Goal: Task Accomplishment & Management: Complete application form

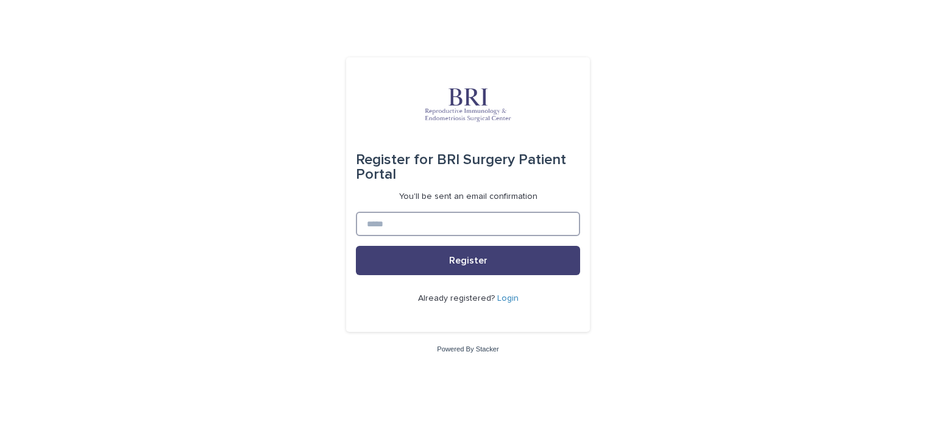
click at [385, 217] on input at bounding box center [468, 224] width 224 height 24
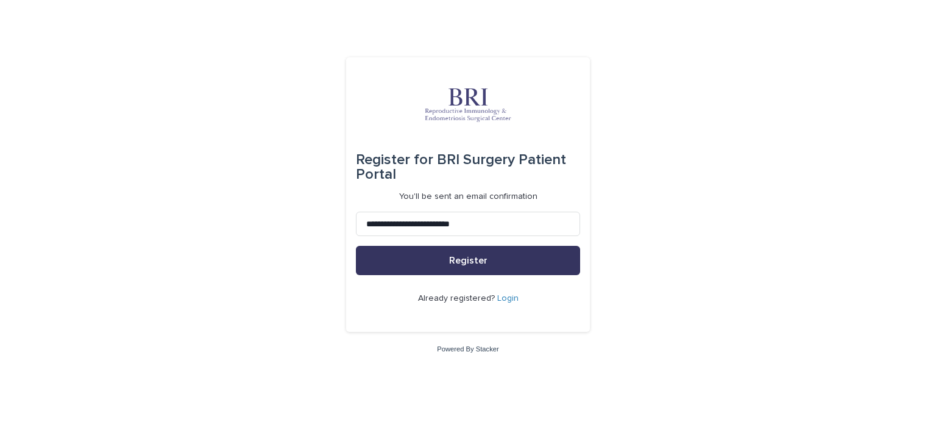
click at [434, 265] on button "Register" at bounding box center [468, 260] width 224 height 29
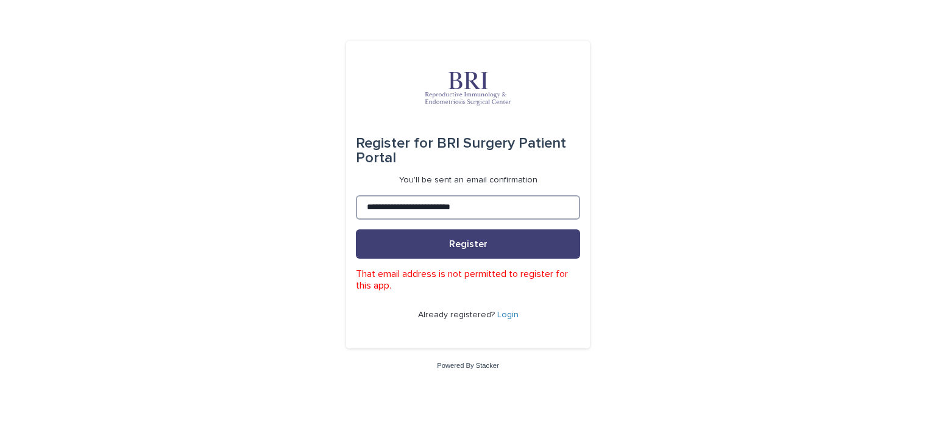
drag, startPoint x: 506, startPoint y: 206, endPoint x: 268, endPoint y: 209, distance: 237.8
click at [268, 209] on div "**********" at bounding box center [468, 212] width 936 height 424
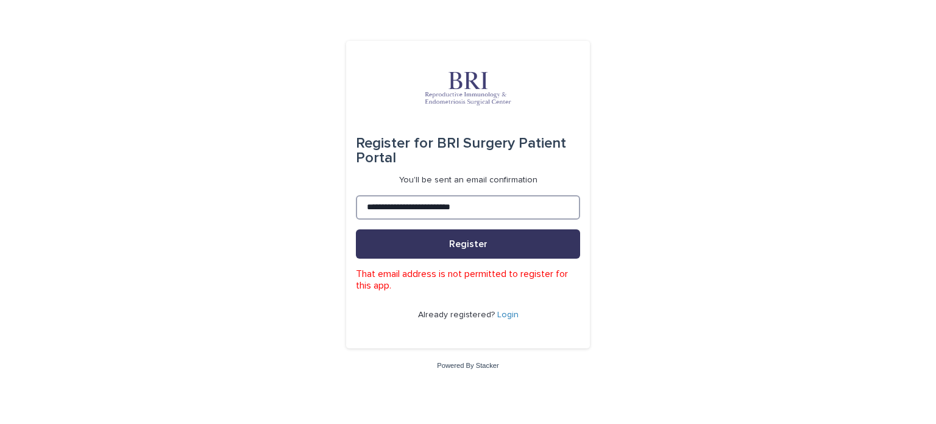
type input "**********"
click at [369, 234] on button "Register" at bounding box center [468, 243] width 224 height 29
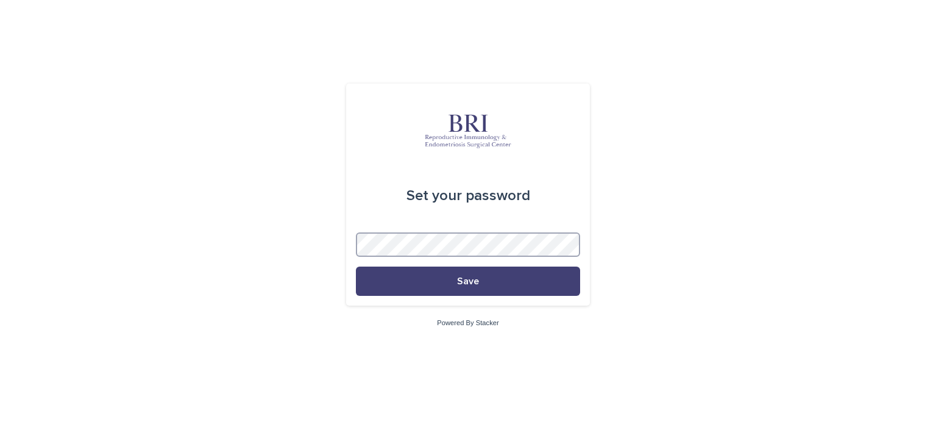
click at [356, 266] on button "Save" at bounding box center [468, 280] width 224 height 29
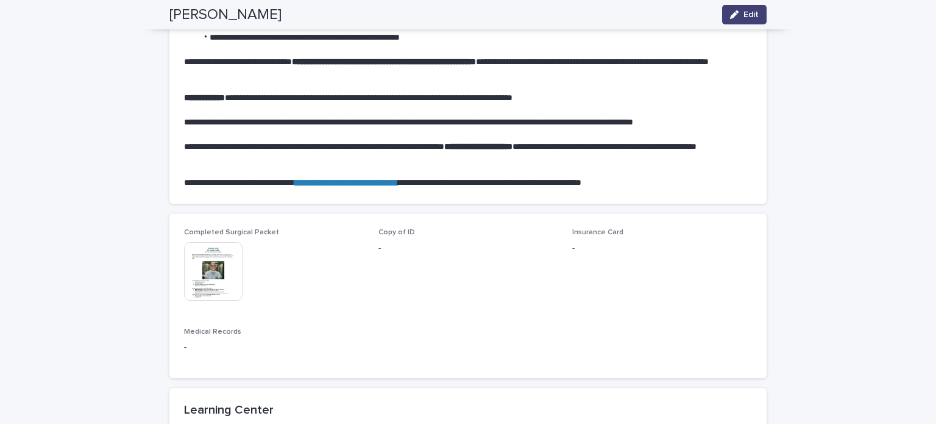
scroll to position [671, 0]
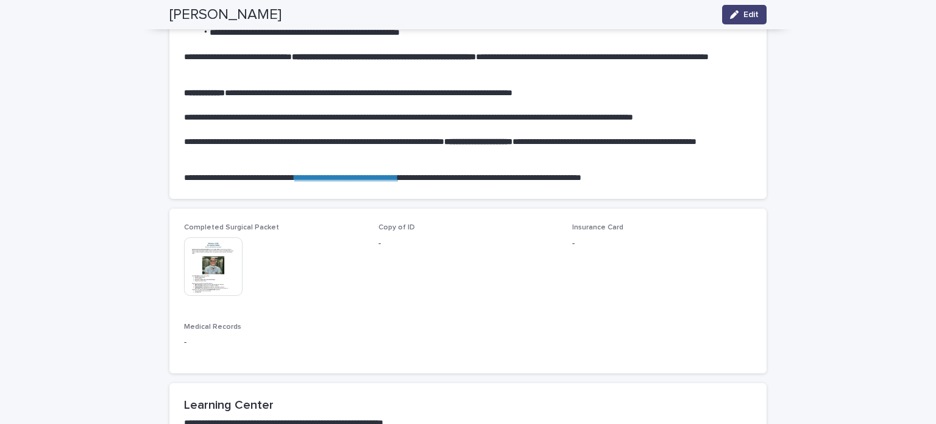
click at [379, 237] on p "-" at bounding box center [469, 243] width 180 height 13
click at [388, 224] on span "Copy of ID" at bounding box center [397, 227] width 37 height 7
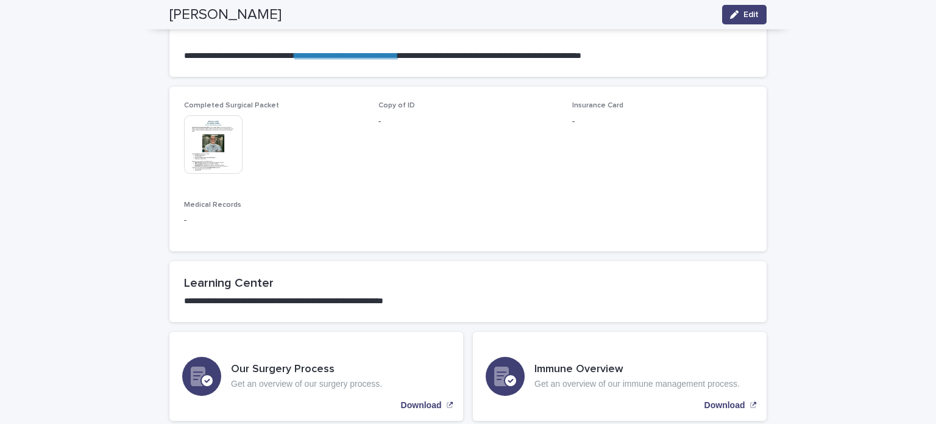
scroll to position [854, 0]
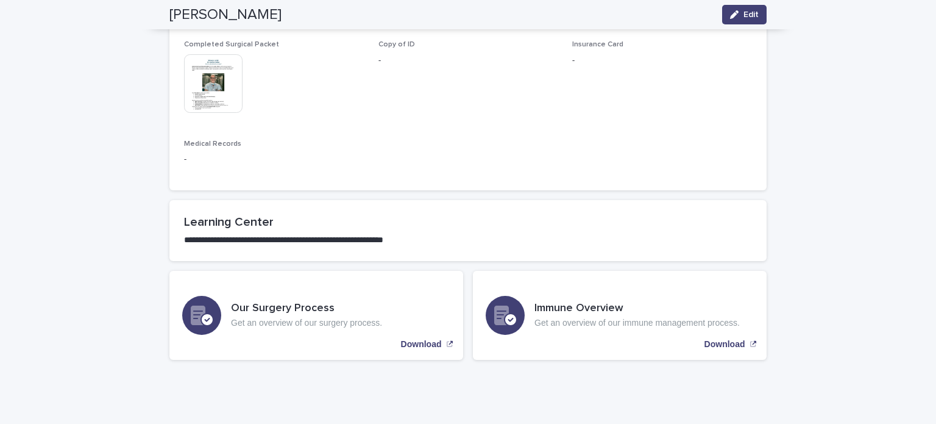
click at [762, 24] on div "[PERSON_NAME] Edit" at bounding box center [468, 14] width 656 height 29
click at [755, 19] on button "Edit" at bounding box center [744, 15] width 45 height 20
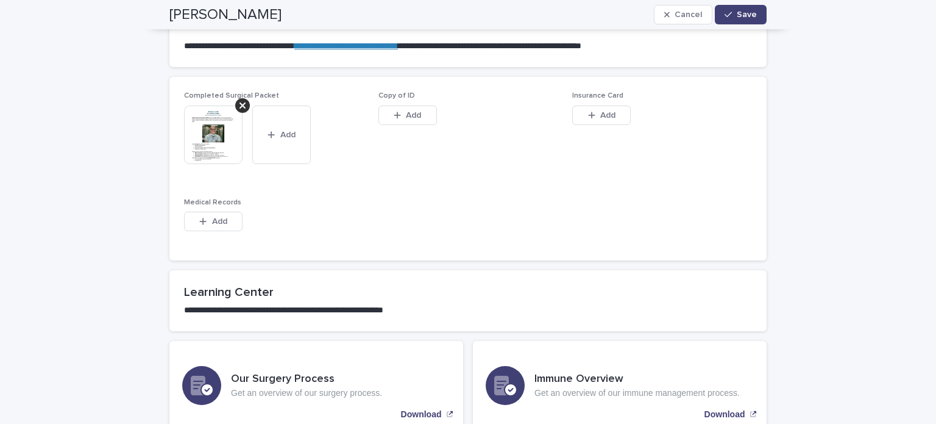
scroll to position [732, 0]
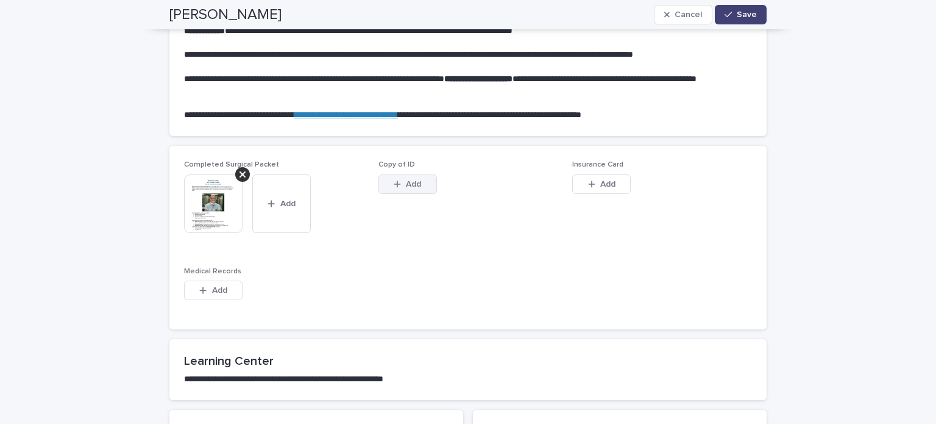
click at [406, 182] on span "Add" at bounding box center [413, 184] width 15 height 9
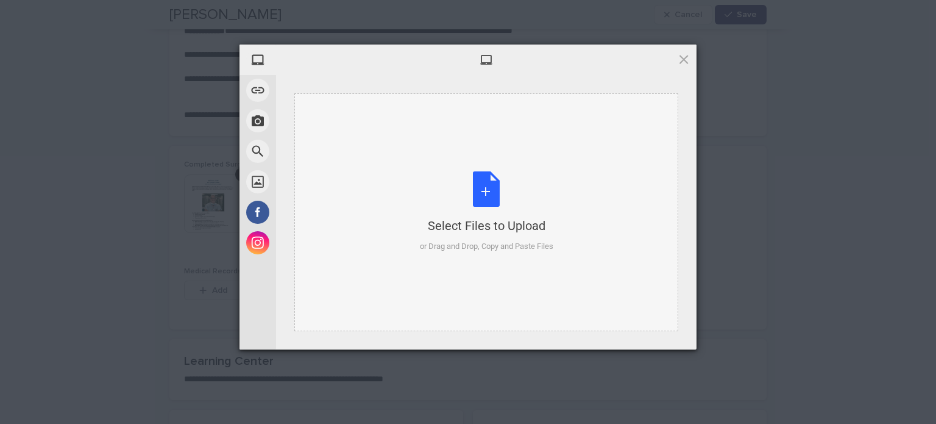
click at [491, 190] on div "Select Files to Upload or Drag and Drop, Copy and Paste Files" at bounding box center [487, 211] width 134 height 81
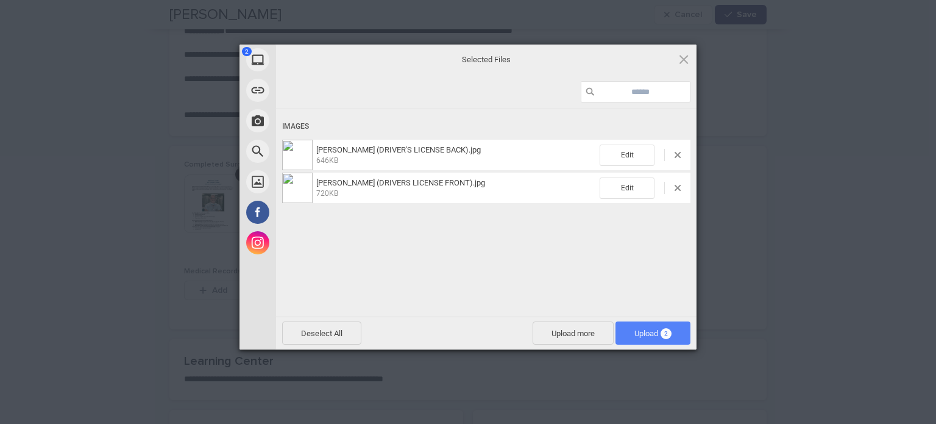
click at [634, 341] on span "Upload 2" at bounding box center [653, 332] width 75 height 23
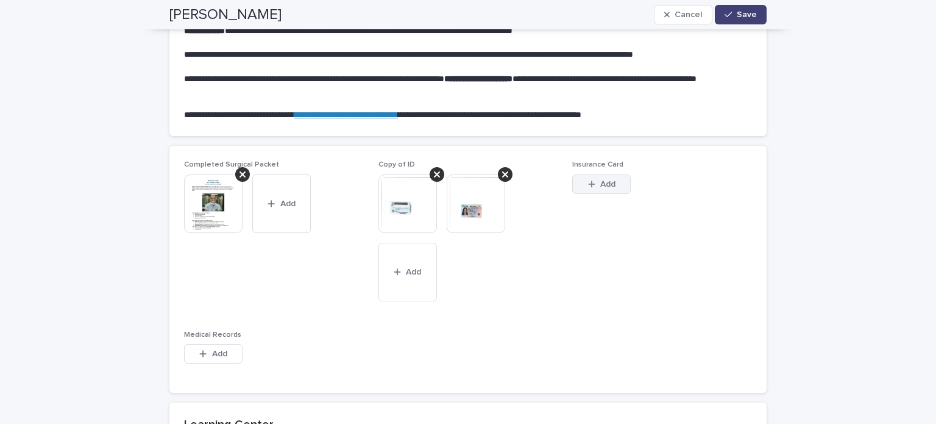
click at [593, 185] on div "button" at bounding box center [594, 184] width 12 height 9
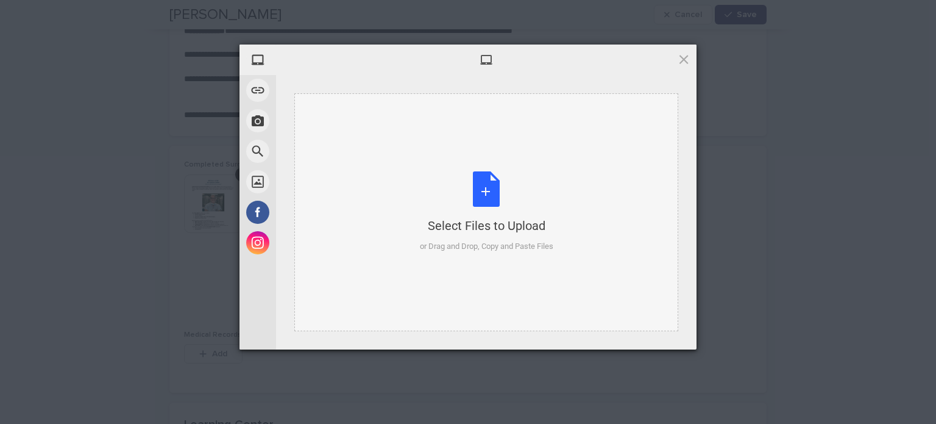
click at [478, 187] on div "Select Files to Upload or Drag and Drop, Copy and Paste Files" at bounding box center [487, 211] width 134 height 81
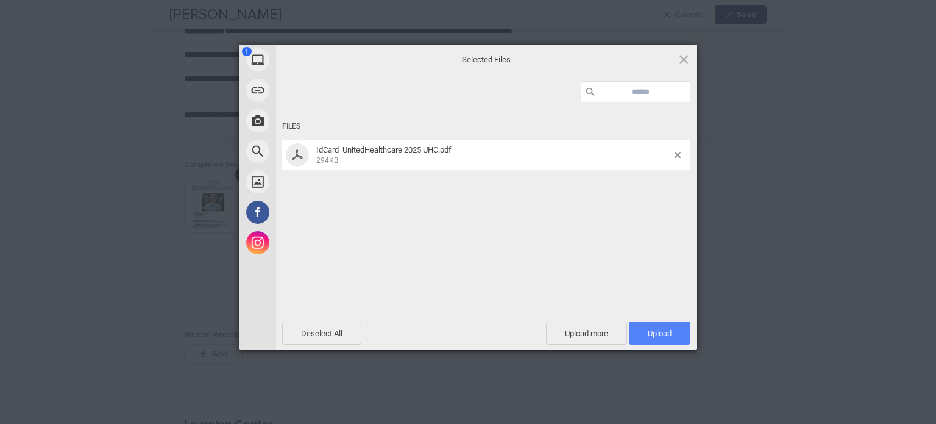
click at [651, 331] on span "Upload 1" at bounding box center [660, 333] width 24 height 9
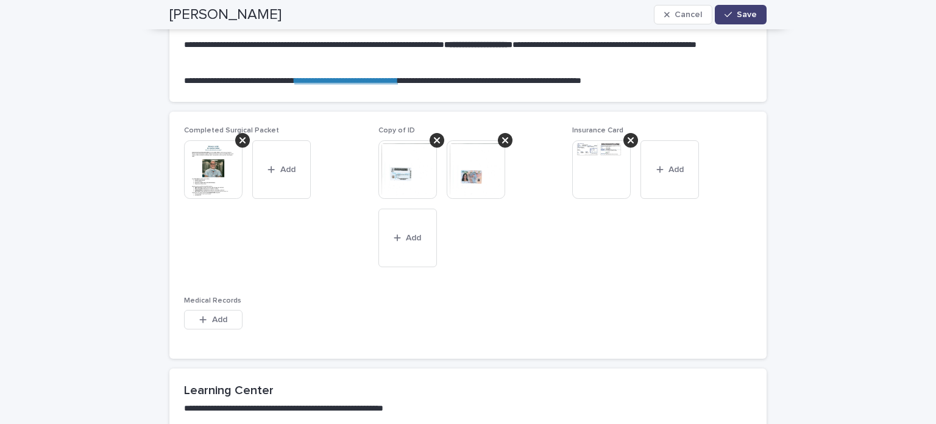
scroll to position [793, 0]
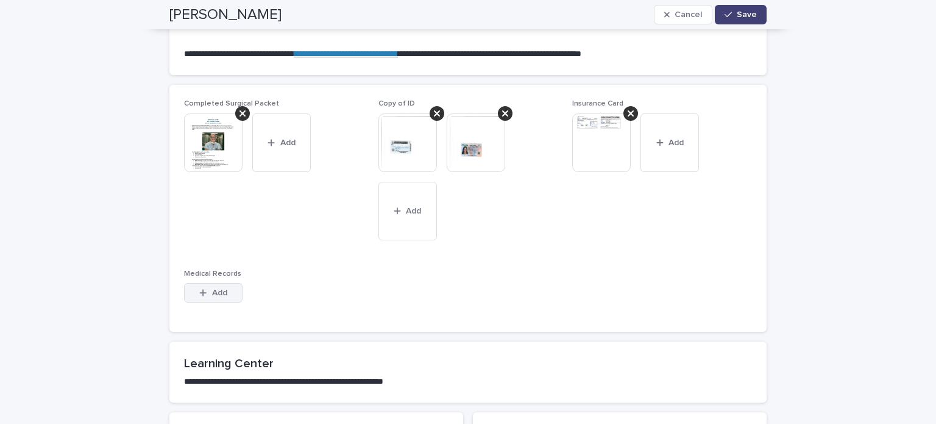
click at [224, 288] on button "Add" at bounding box center [213, 293] width 59 height 20
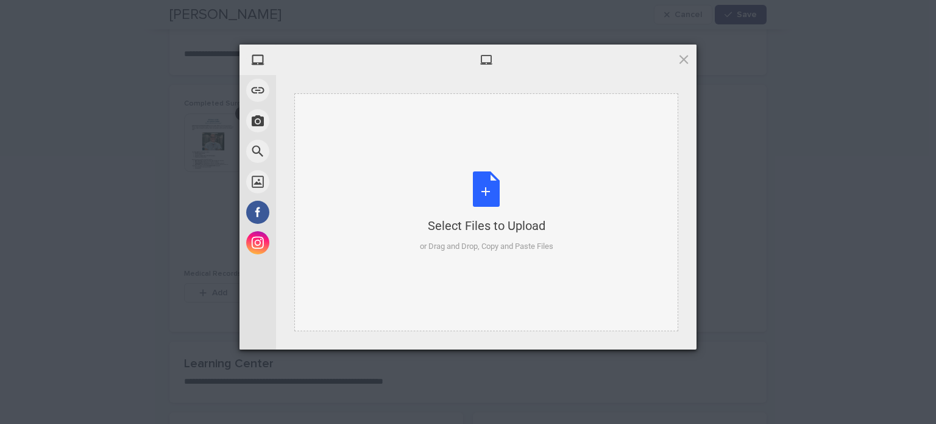
click at [486, 199] on div "Select Files to Upload or Drag and Drop, Copy and Paste Files" at bounding box center [487, 211] width 134 height 81
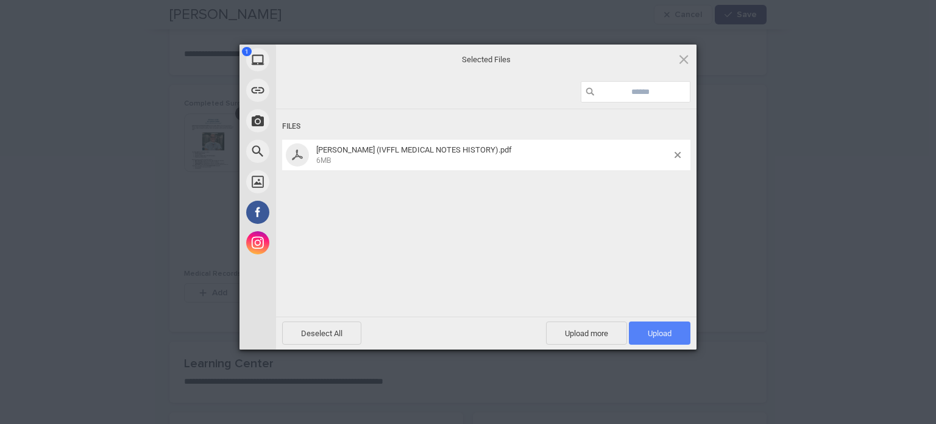
click at [641, 333] on span "Upload 1" at bounding box center [660, 332] width 62 height 23
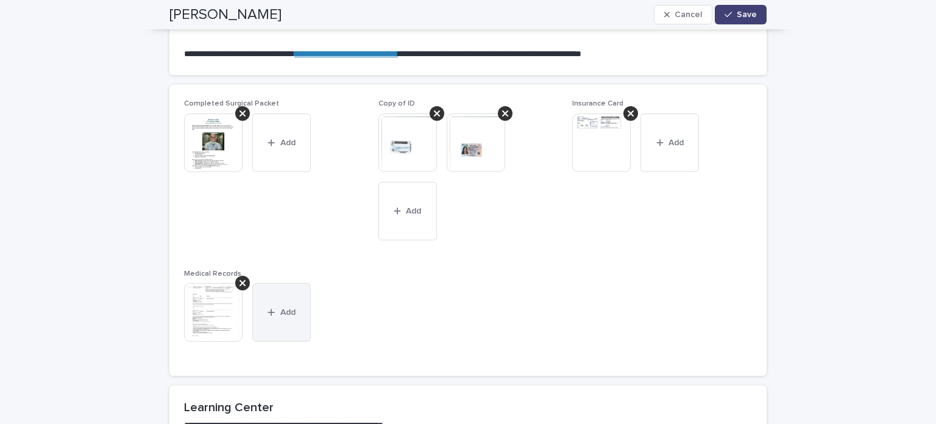
click at [277, 305] on button "Add" at bounding box center [281, 312] width 59 height 59
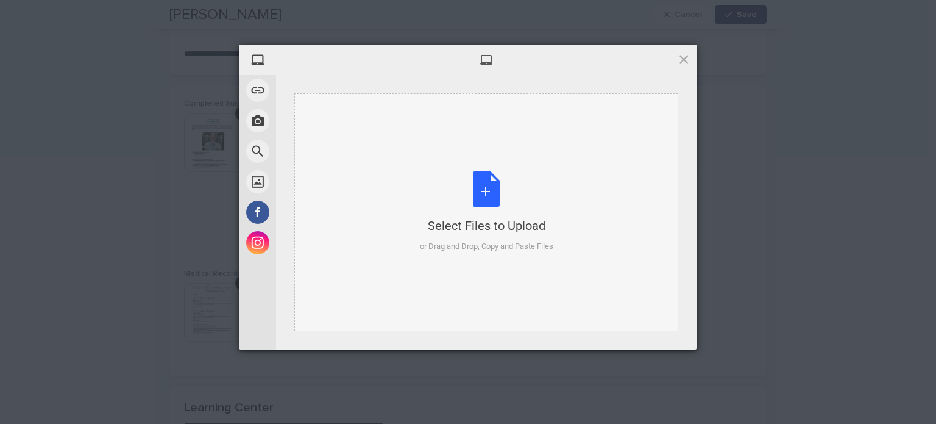
click at [491, 196] on div "Select Files to Upload or Drag and Drop, Copy and Paste Files" at bounding box center [487, 211] width 134 height 81
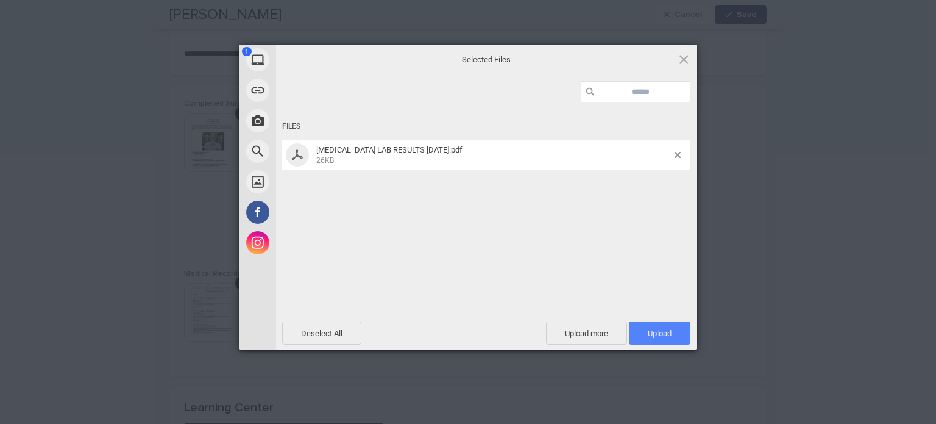
click at [632, 329] on span "Upload 1" at bounding box center [660, 332] width 62 height 23
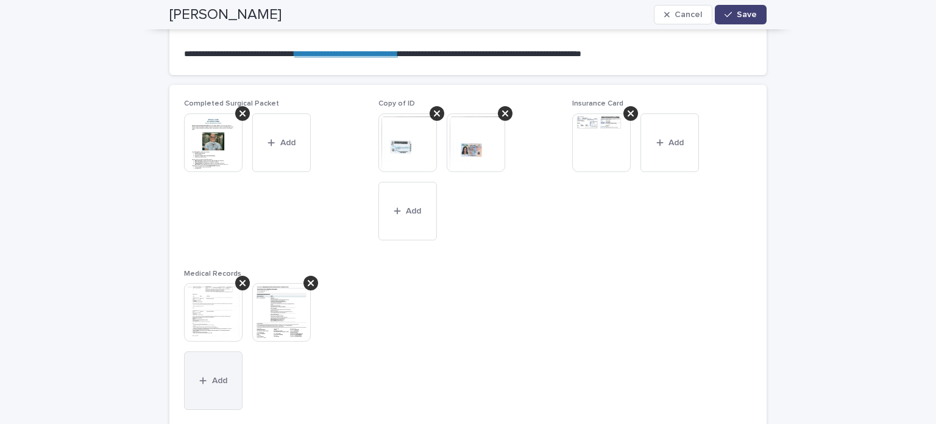
click at [223, 371] on button "Add" at bounding box center [213, 380] width 59 height 59
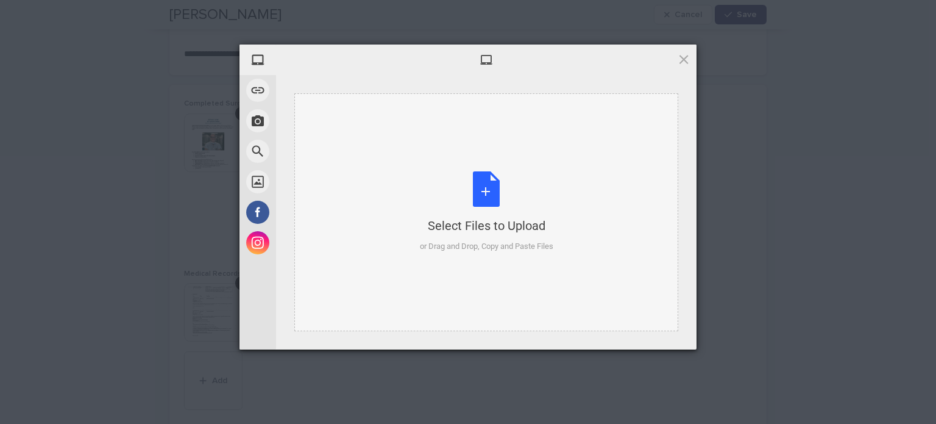
click at [483, 217] on div "Select Files to Upload" at bounding box center [487, 225] width 134 height 17
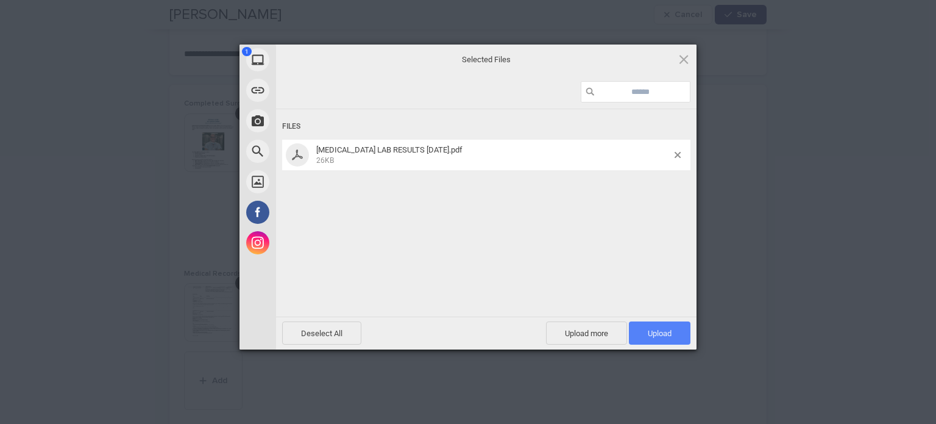
click at [654, 333] on span "Upload 1" at bounding box center [660, 333] width 24 height 9
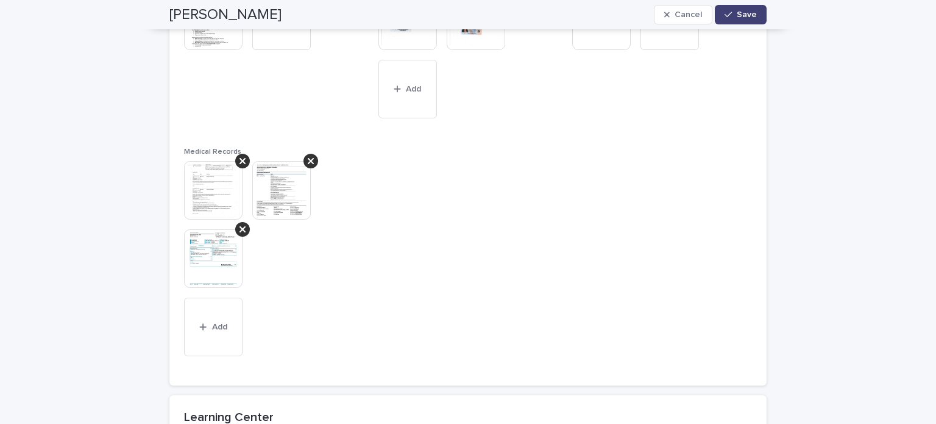
scroll to position [975, 0]
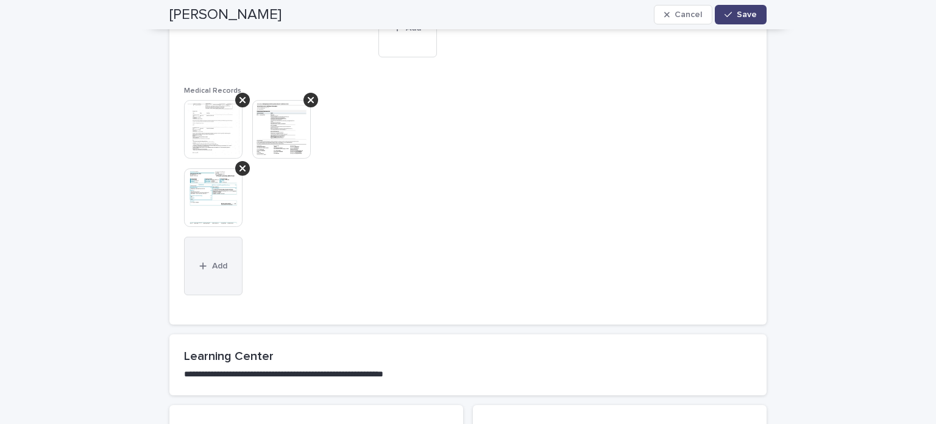
click at [218, 270] on button "Add" at bounding box center [213, 266] width 59 height 59
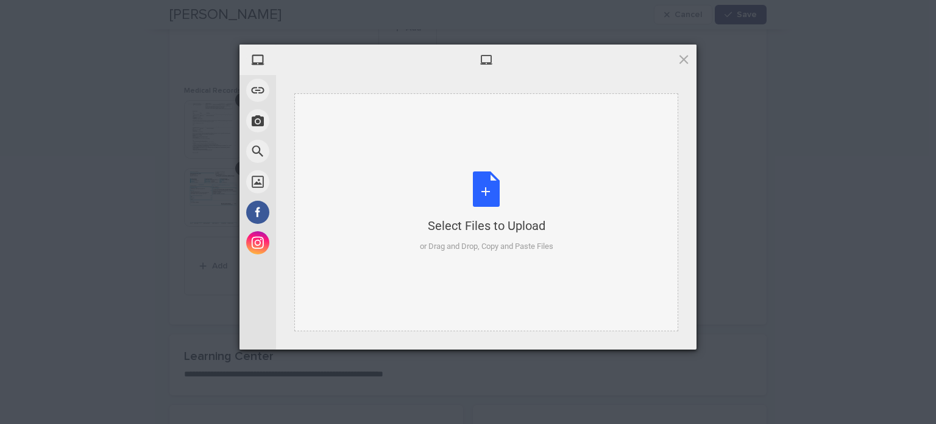
click at [501, 191] on div "Select Files to Upload or Drag and Drop, Copy and Paste Files" at bounding box center [487, 211] width 134 height 81
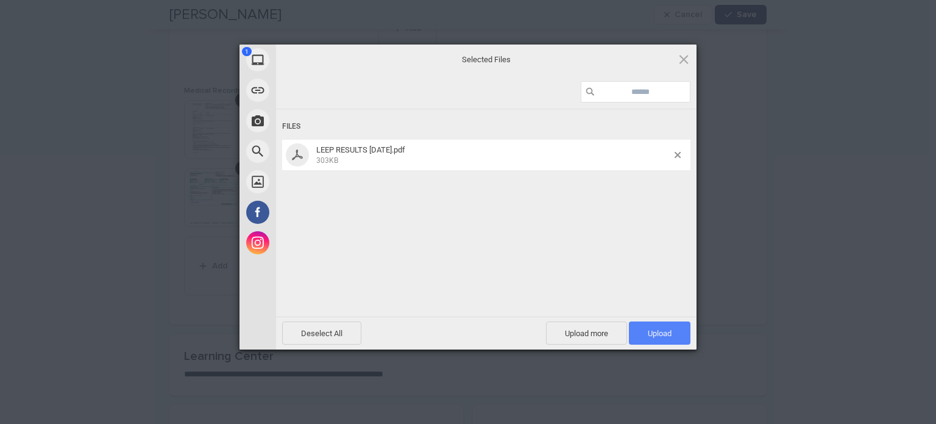
click at [650, 333] on span "Upload 1" at bounding box center [660, 333] width 24 height 9
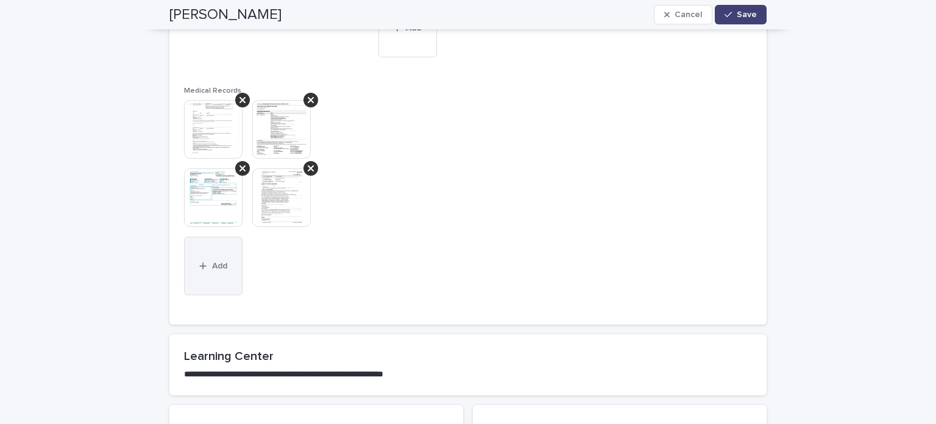
click at [215, 262] on span "Add" at bounding box center [219, 266] width 15 height 9
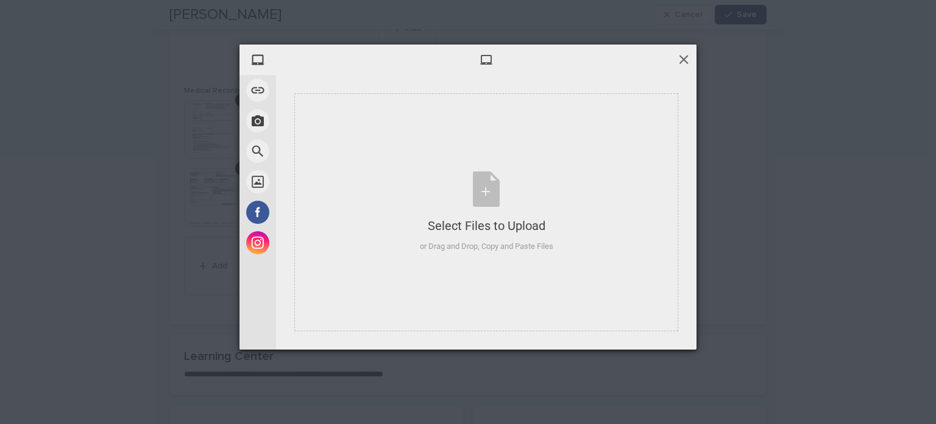
click at [686, 58] on span at bounding box center [683, 58] width 13 height 13
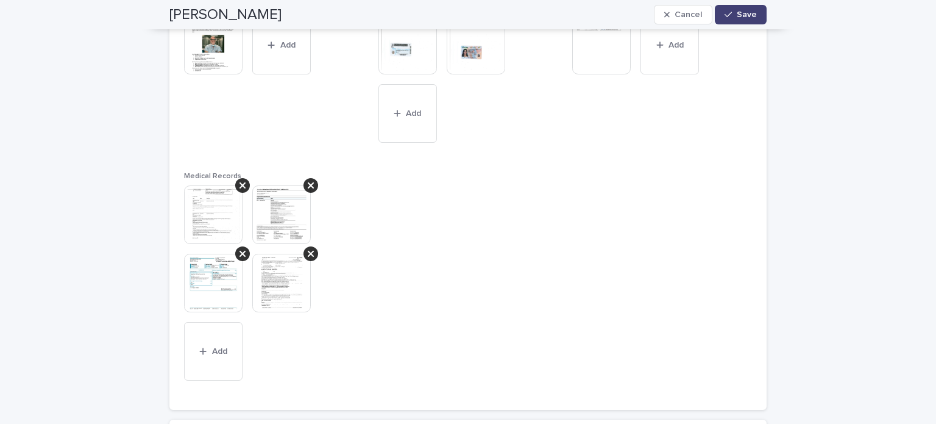
scroll to position [915, 0]
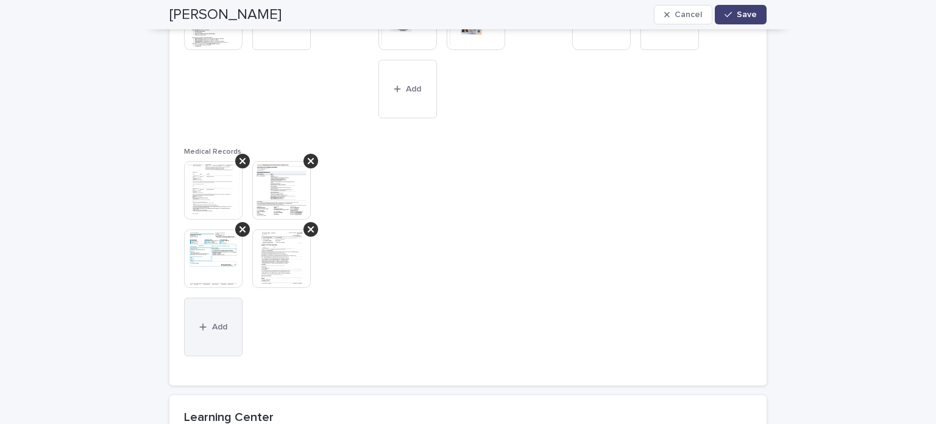
click at [216, 326] on span "Add" at bounding box center [219, 327] width 15 height 9
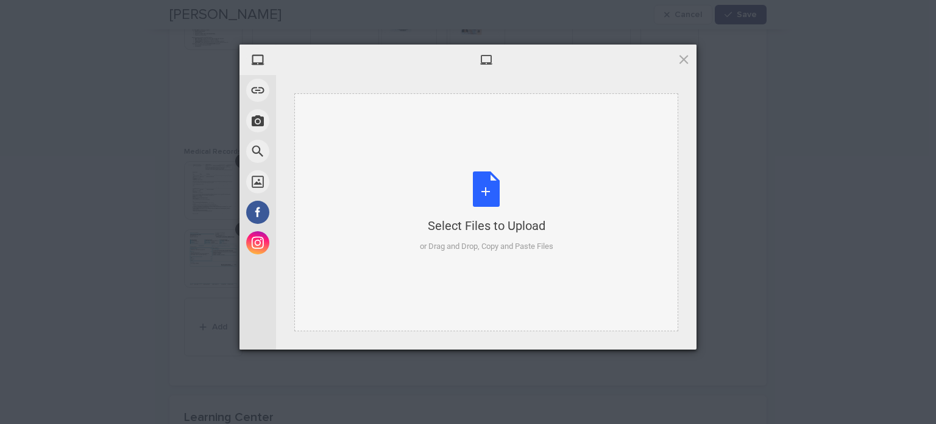
click at [481, 206] on div "Select Files to Upload or Drag and Drop, Copy and Paste Files" at bounding box center [487, 211] width 134 height 81
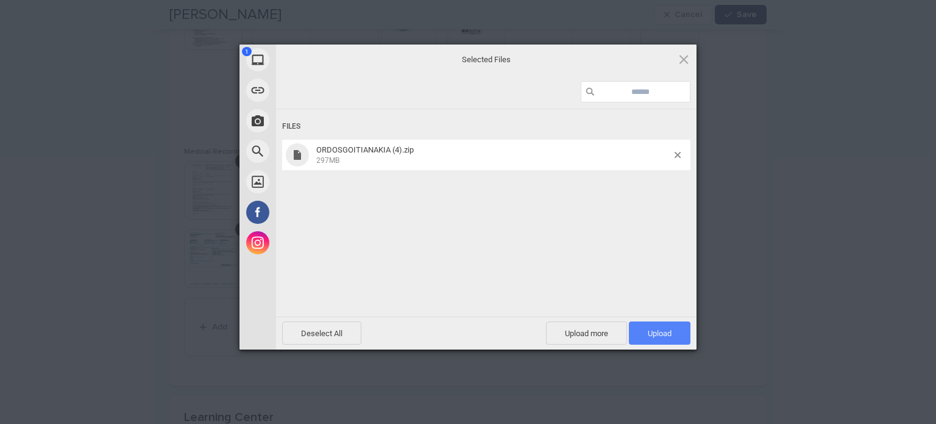
click at [655, 332] on span "Upload 1" at bounding box center [660, 333] width 24 height 9
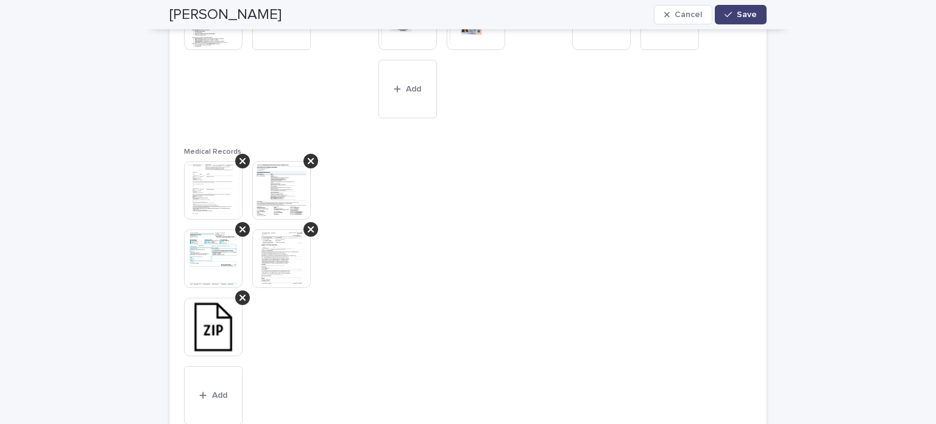
scroll to position [975, 0]
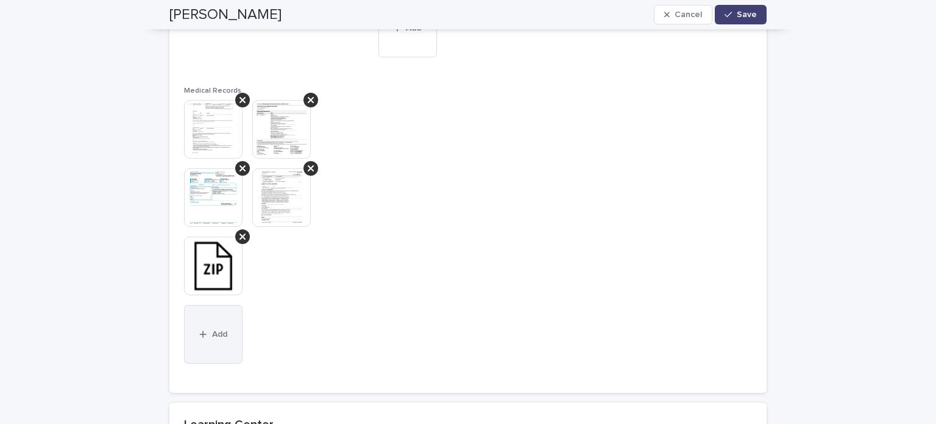
click at [219, 327] on button "Add" at bounding box center [213, 334] width 59 height 59
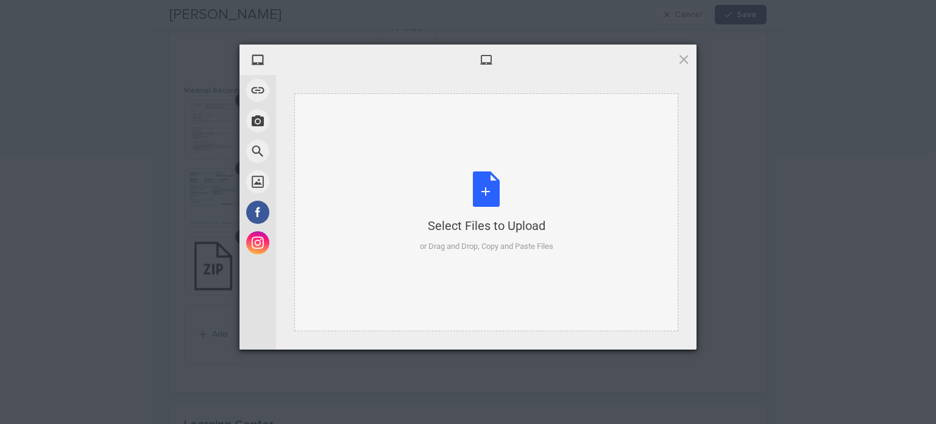
click at [483, 192] on div "Select Files to Upload or Drag and Drop, Copy and Paste Files" at bounding box center [487, 211] width 134 height 81
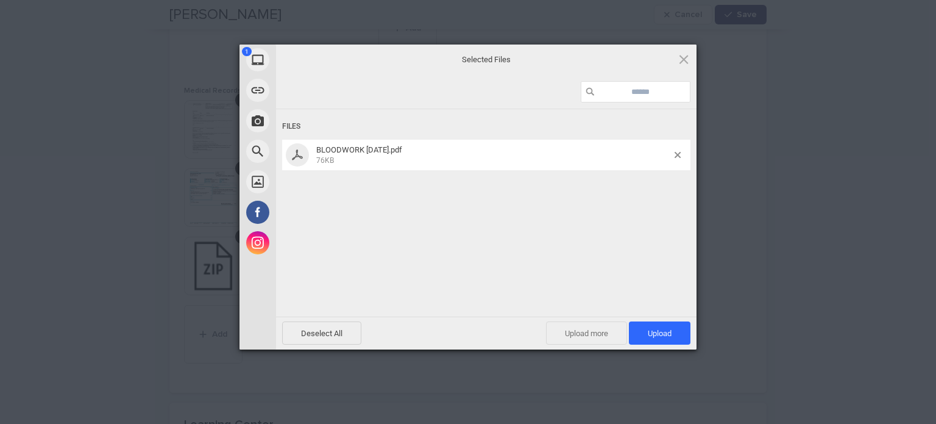
click at [588, 331] on span "Upload more" at bounding box center [586, 332] width 81 height 23
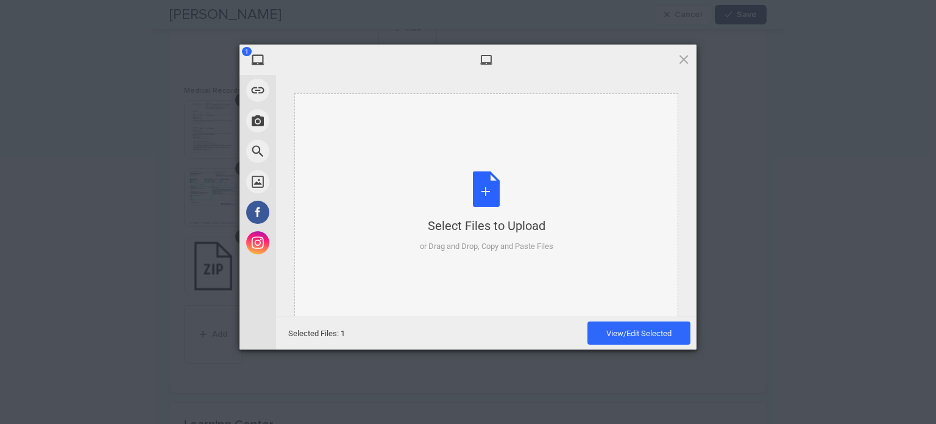
click at [483, 197] on div "Select Files to Upload or Drag and Drop, Copy and Paste Files" at bounding box center [487, 211] width 134 height 81
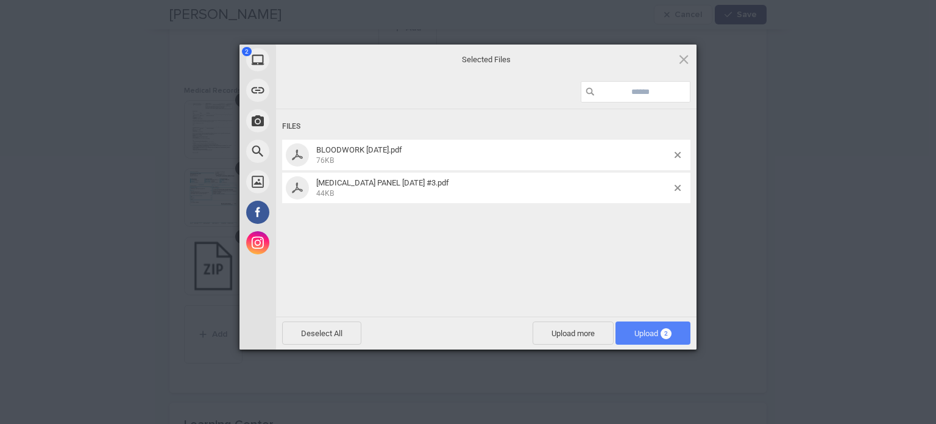
click at [630, 336] on span "Upload 2" at bounding box center [653, 332] width 75 height 23
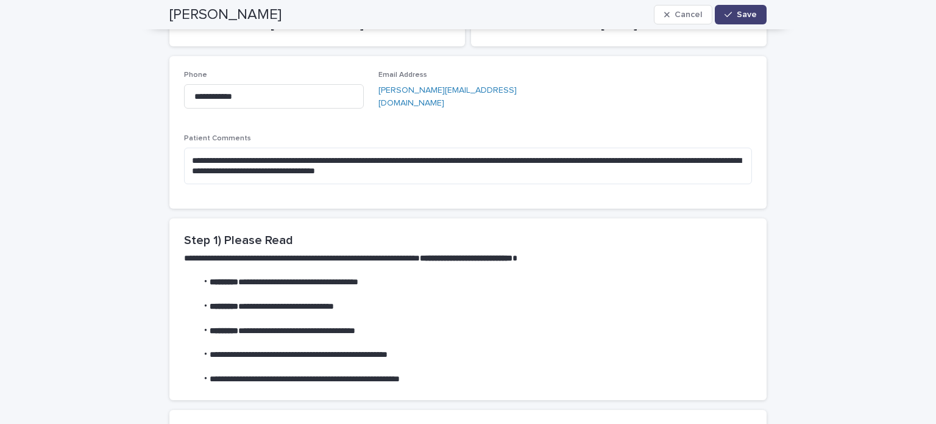
scroll to position [122, 0]
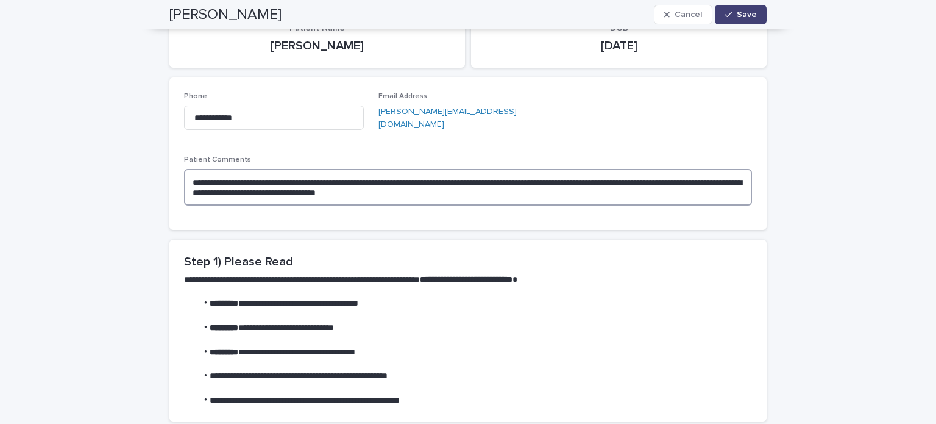
drag, startPoint x: 494, startPoint y: 180, endPoint x: 533, endPoint y: 182, distance: 39.1
click at [533, 182] on textarea "**********" at bounding box center [468, 187] width 568 height 37
click at [651, 177] on textarea "**********" at bounding box center [468, 187] width 568 height 37
drag, startPoint x: 713, startPoint y: 179, endPoint x: 652, endPoint y: 173, distance: 61.3
click at [652, 173] on textarea "**********" at bounding box center [468, 187] width 568 height 37
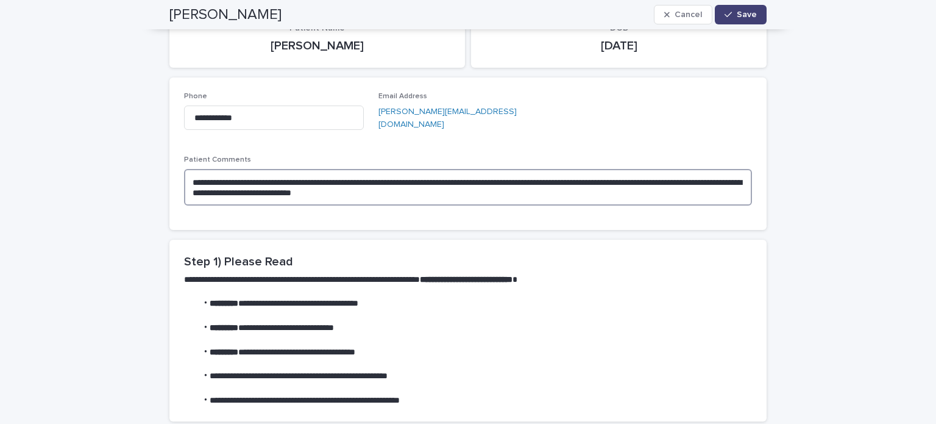
click at [465, 191] on textarea "**********" at bounding box center [468, 187] width 568 height 37
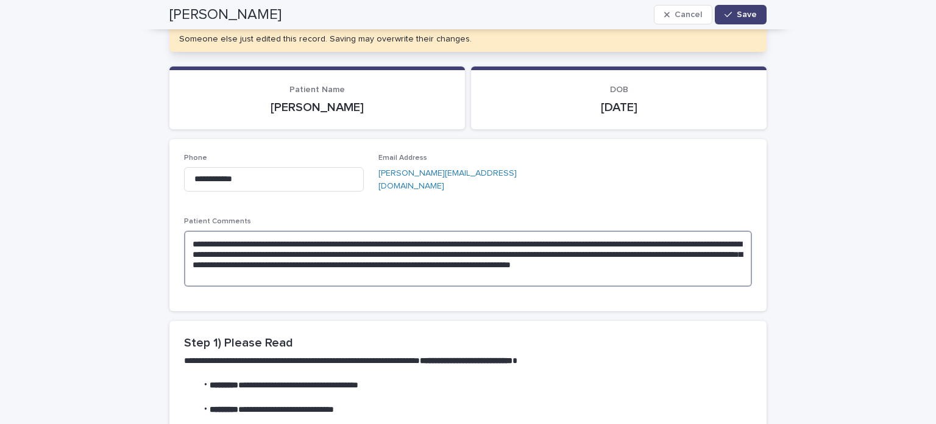
click at [647, 265] on textarea "**********" at bounding box center [468, 258] width 568 height 57
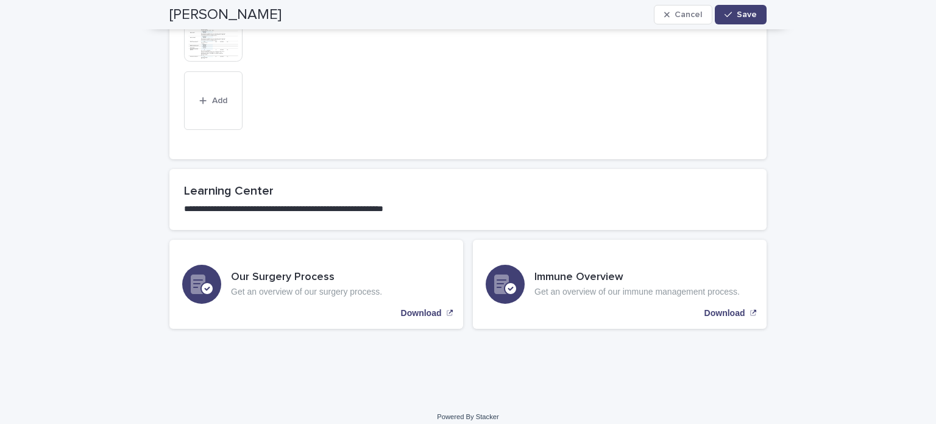
scroll to position [1368, 0]
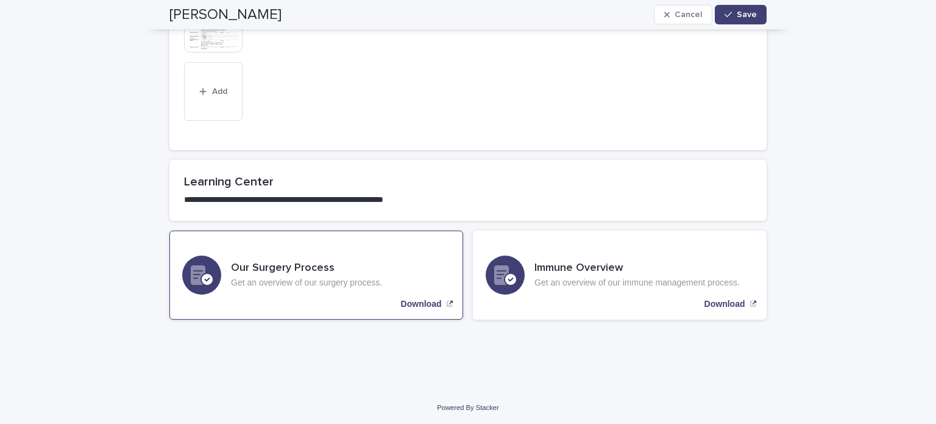
click at [430, 304] on p "Download" at bounding box center [421, 304] width 41 height 10
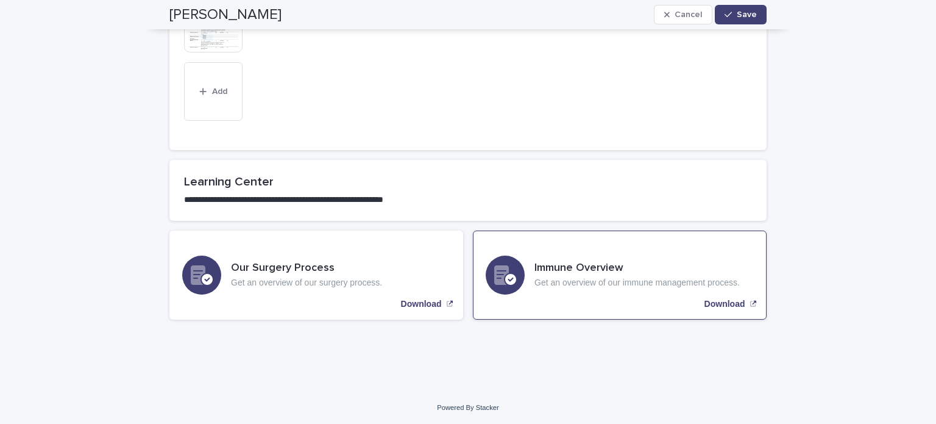
click at [712, 304] on p "Download" at bounding box center [725, 304] width 41 height 10
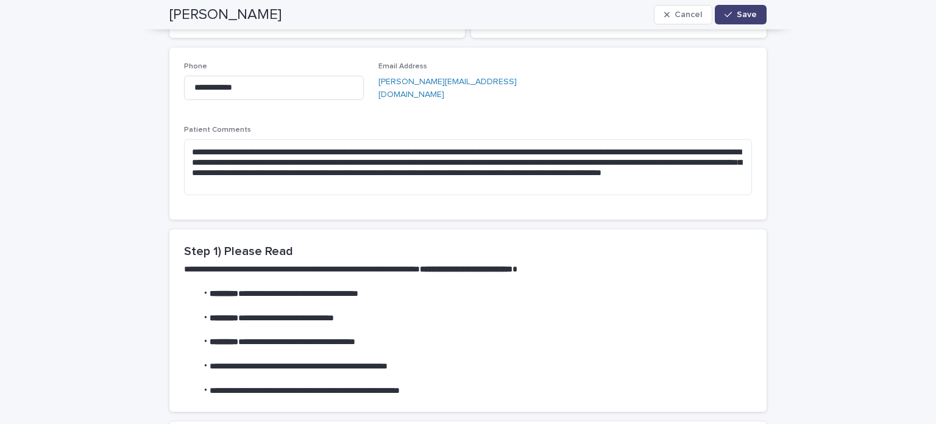
scroll to position [210, 0]
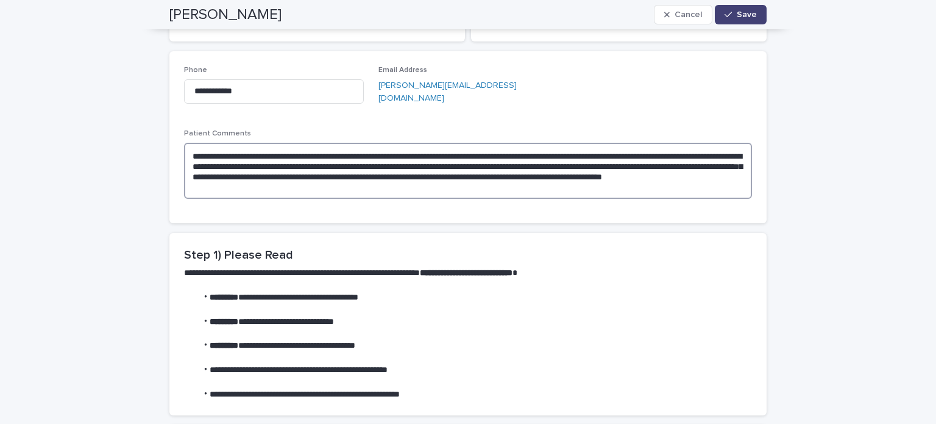
click at [436, 185] on textarea "**********" at bounding box center [468, 171] width 568 height 57
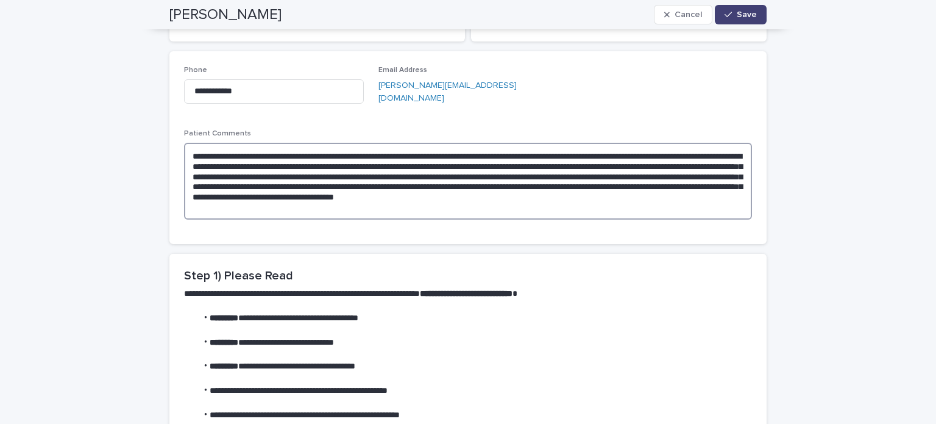
click at [254, 205] on textarea "**********" at bounding box center [468, 181] width 568 height 77
click at [242, 164] on textarea "**********" at bounding box center [468, 181] width 568 height 77
click at [409, 204] on textarea "**********" at bounding box center [468, 181] width 568 height 77
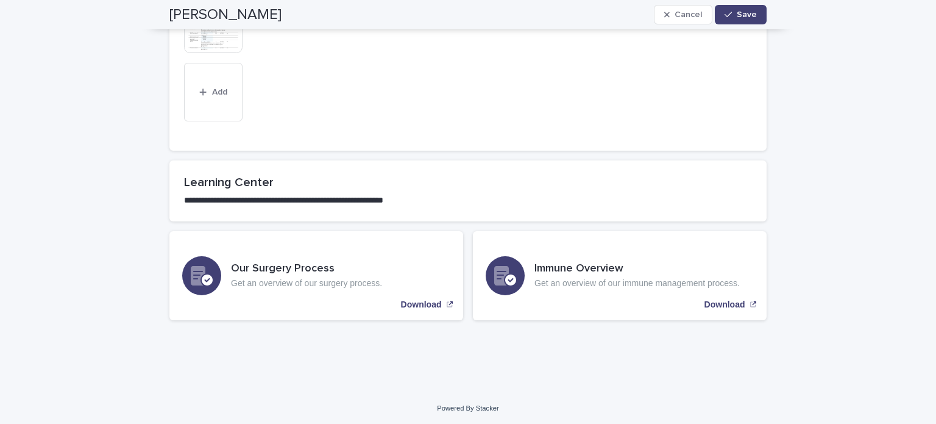
scroll to position [1399, 0]
type textarea "**********"
click at [748, 16] on span "Save" at bounding box center [747, 14] width 20 height 9
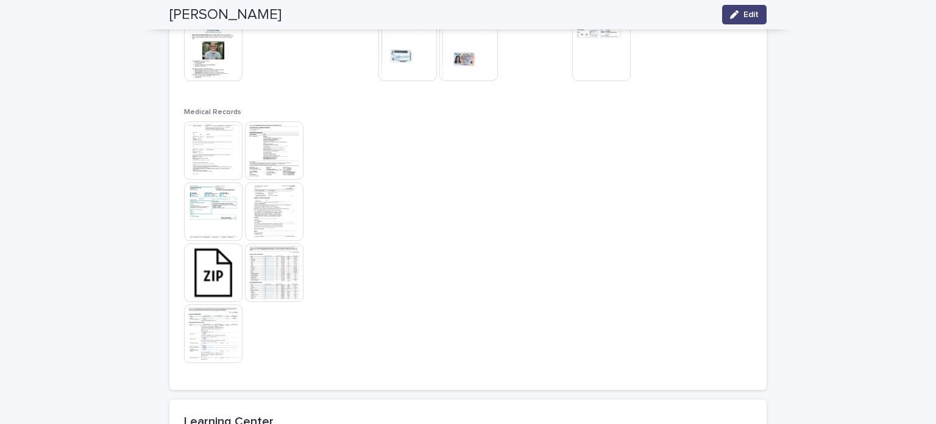
scroll to position [975, 0]
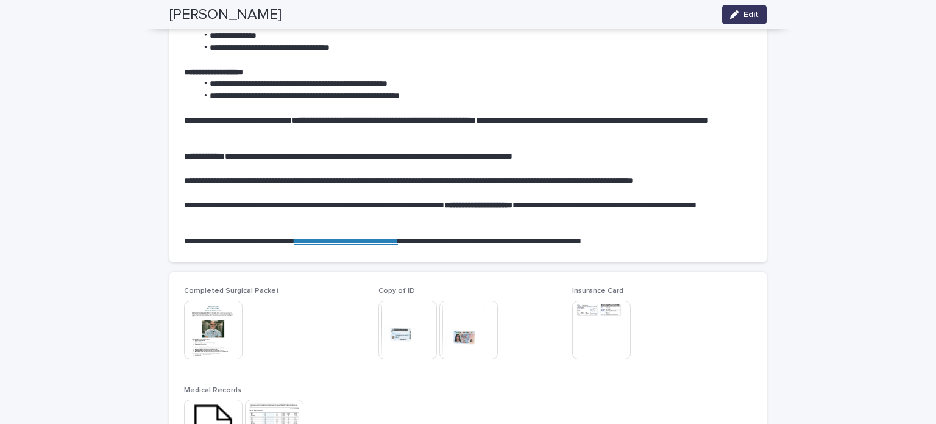
click at [748, 19] on button "Edit" at bounding box center [744, 15] width 45 height 20
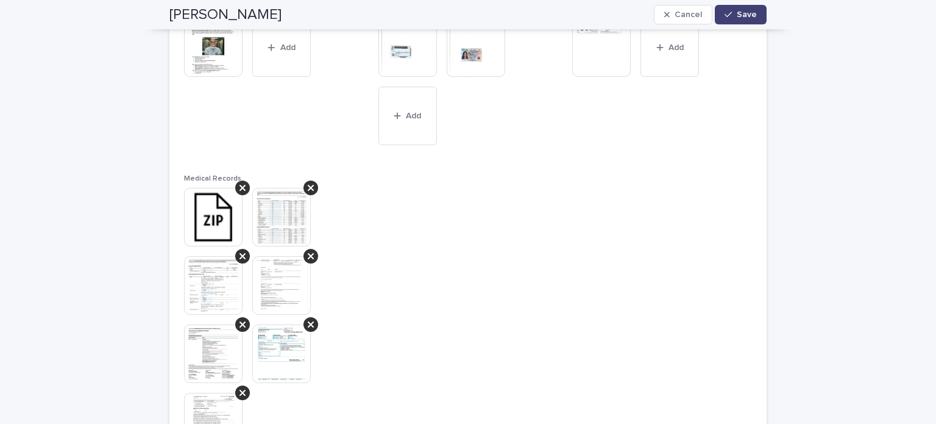
scroll to position [1093, 0]
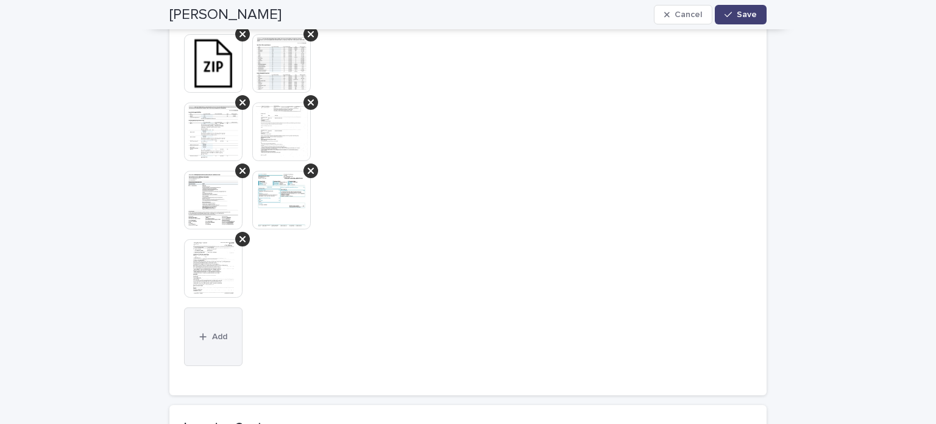
click at [212, 338] on span "Add" at bounding box center [219, 336] width 15 height 9
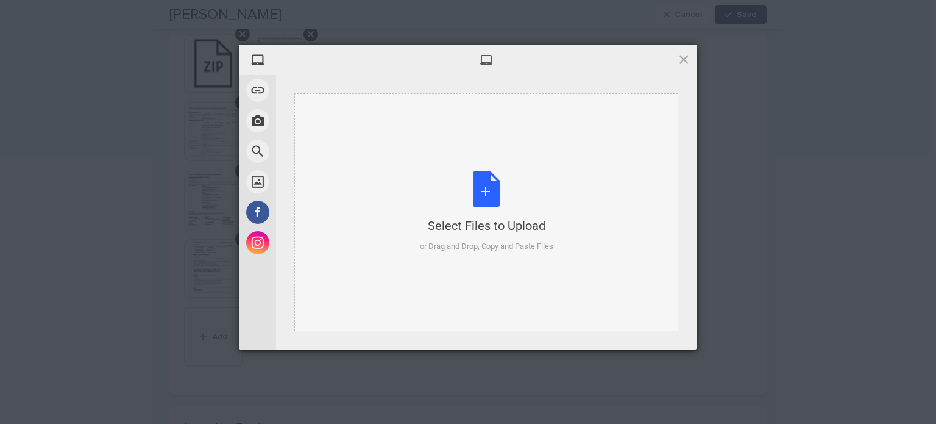
click at [500, 192] on div "Select Files to Upload or Drag and Drop, Copy and Paste Files" at bounding box center [487, 211] width 134 height 81
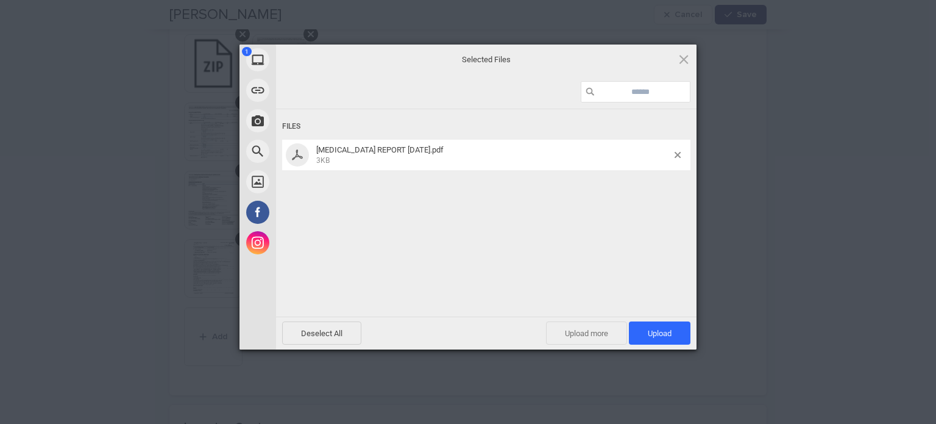
click at [593, 336] on span "Upload more" at bounding box center [586, 332] width 81 height 23
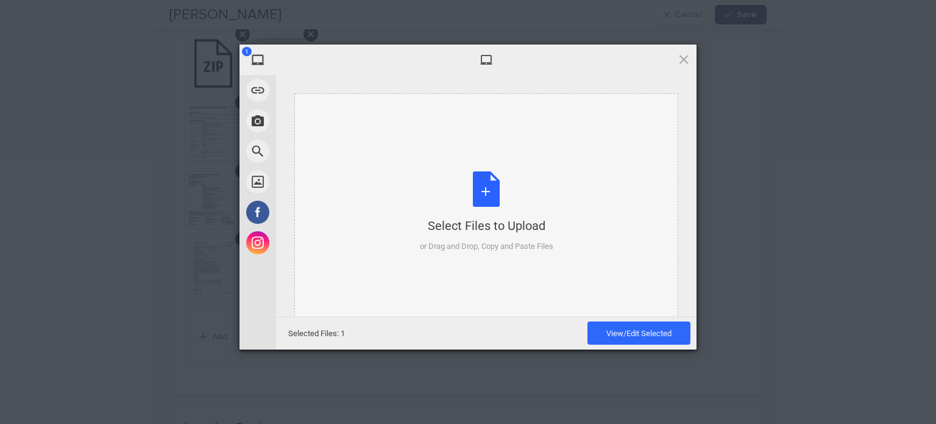
click at [488, 199] on div "Select Files to Upload or Drag and Drop, Copy and Paste Files" at bounding box center [487, 211] width 134 height 81
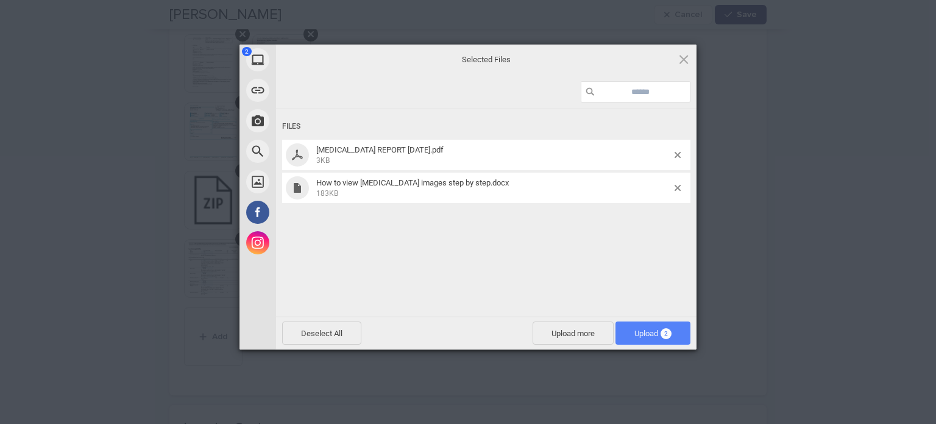
click at [640, 337] on span "Upload 2" at bounding box center [653, 333] width 37 height 9
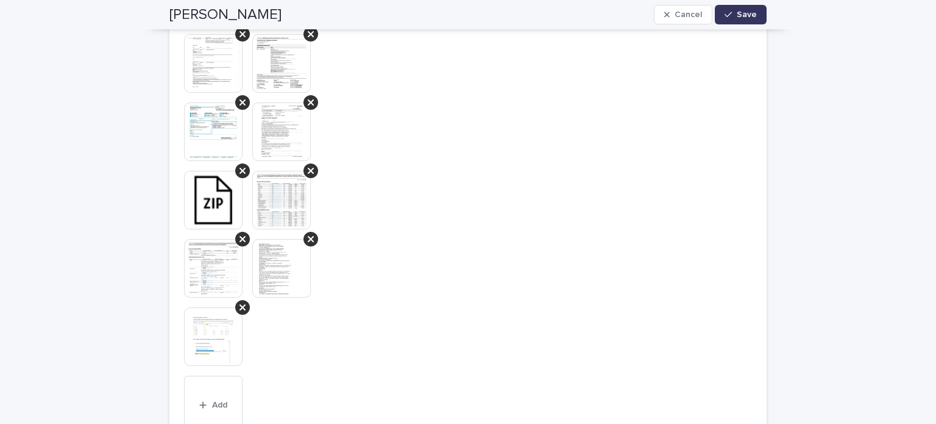
click at [740, 9] on button "Save" at bounding box center [741, 15] width 52 height 20
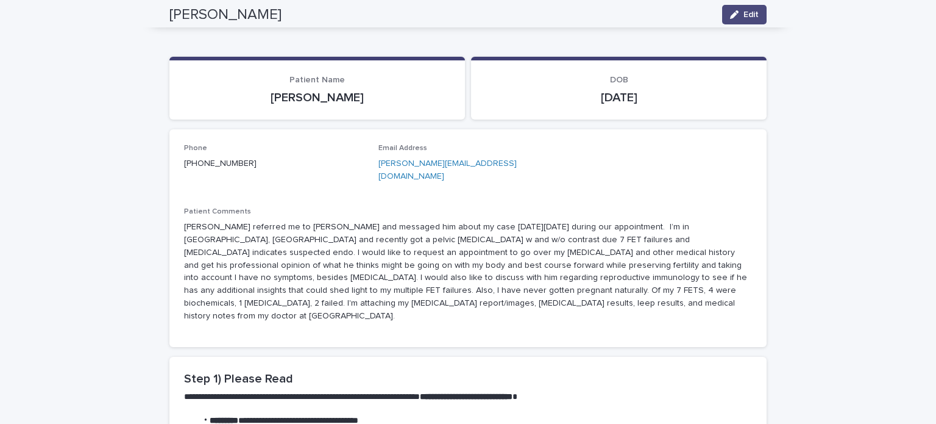
scroll to position [0, 0]
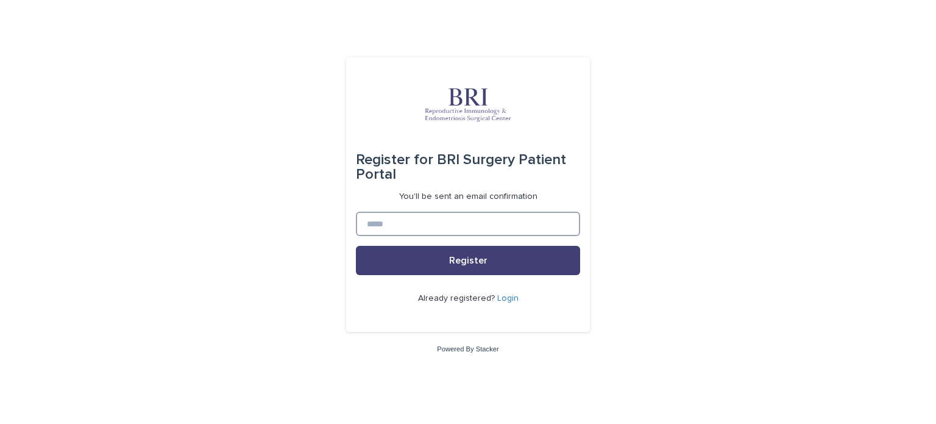
click at [382, 221] on input at bounding box center [468, 224] width 224 height 24
click at [245, 298] on div "Register for BRI Surgery Patient Portal You'll be sent an email confirmation Re…" at bounding box center [468, 212] width 936 height 424
click at [507, 296] on link "Login" at bounding box center [507, 298] width 21 height 9
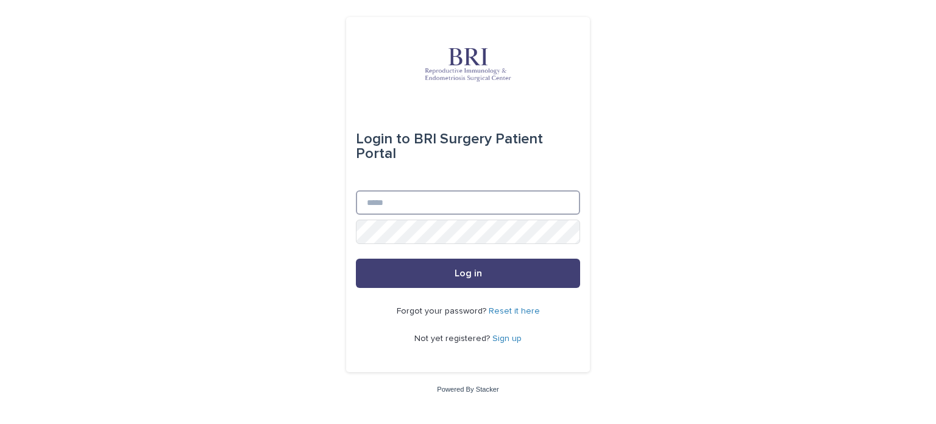
click at [392, 204] on input "Email" at bounding box center [468, 202] width 224 height 24
type input "**********"
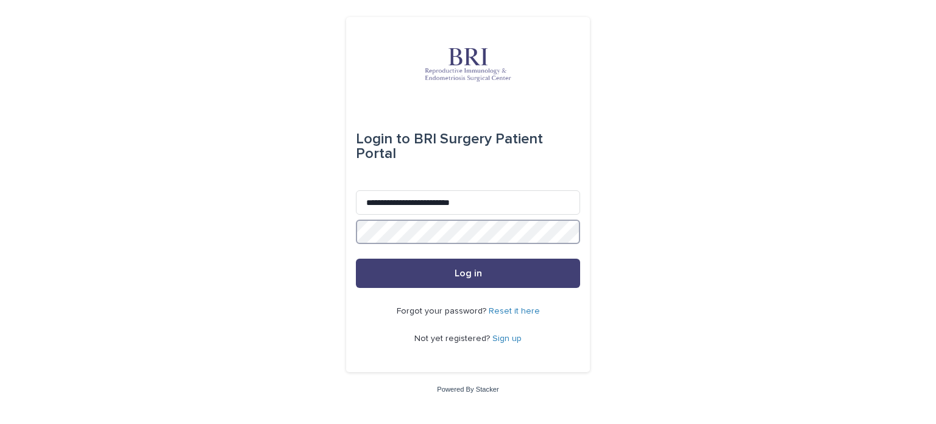
click at [356, 259] on button "Log in" at bounding box center [468, 273] width 224 height 29
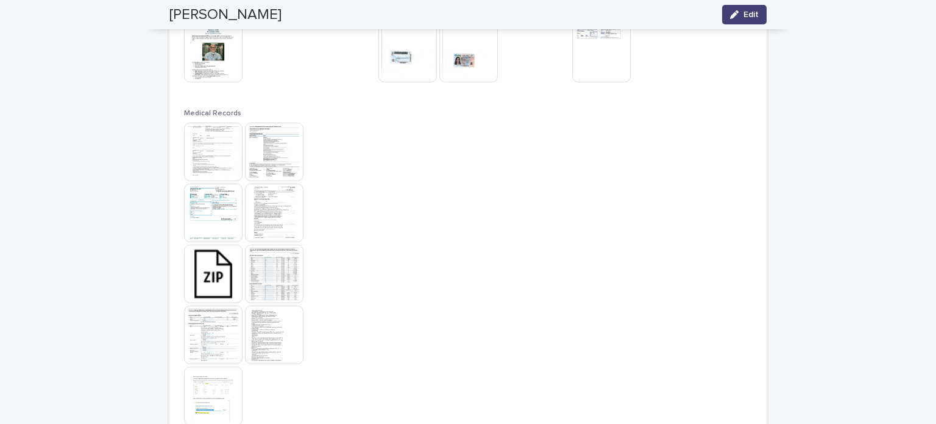
scroll to position [854, 0]
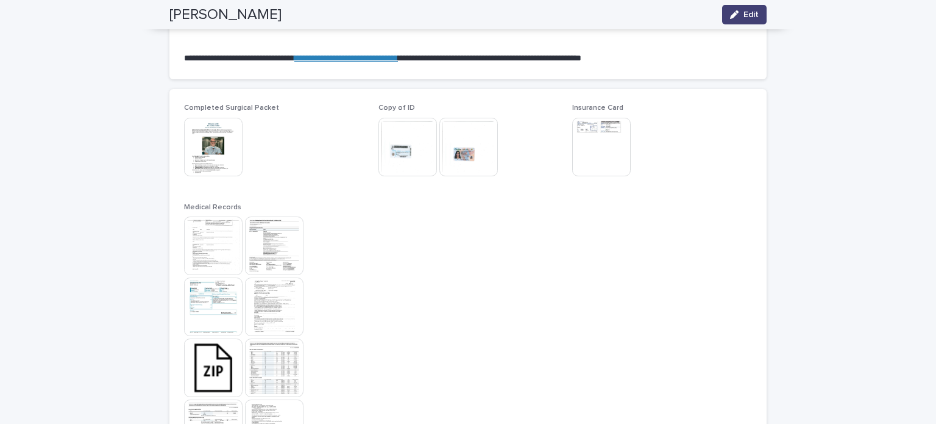
drag, startPoint x: 746, startPoint y: 12, endPoint x: 578, endPoint y: 99, distance: 189.5
click at [746, 12] on span "Edit" at bounding box center [751, 14] width 15 height 9
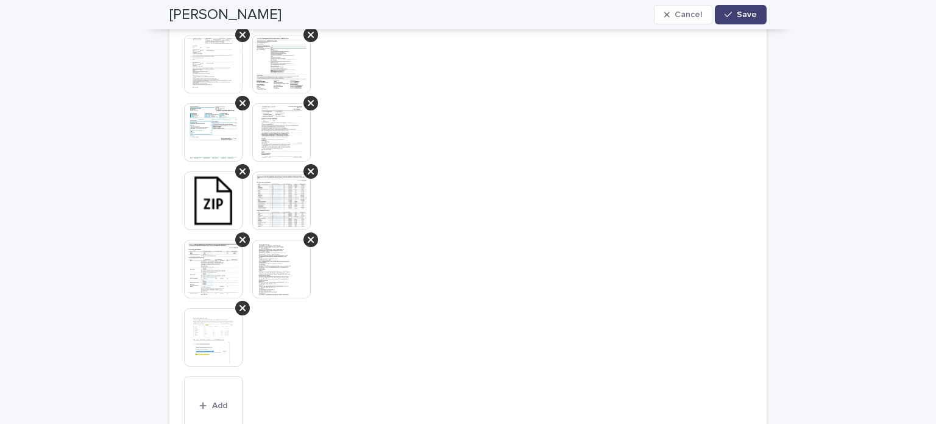
scroll to position [1158, 0]
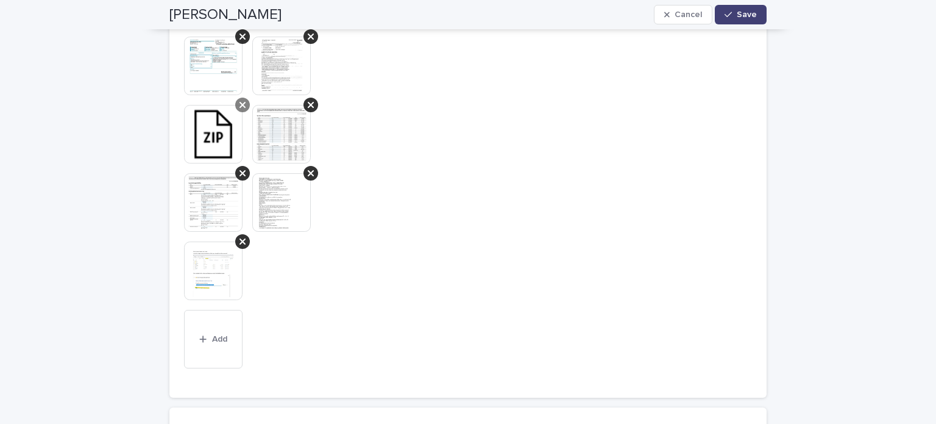
click at [240, 104] on icon at bounding box center [243, 105] width 6 height 6
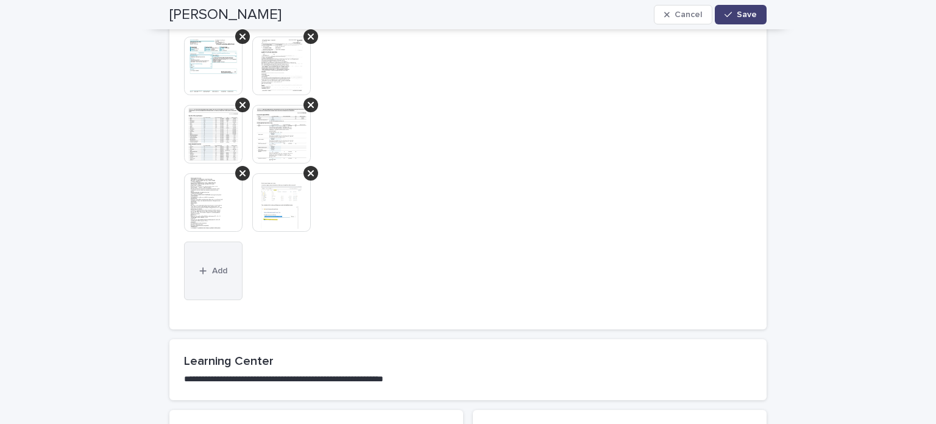
click at [212, 266] on span "Add" at bounding box center [219, 270] width 15 height 9
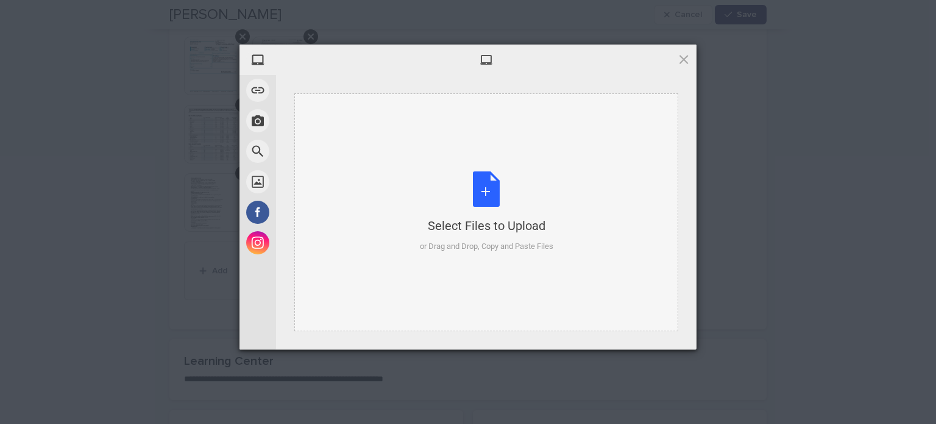
click at [494, 197] on div "Select Files to Upload or Drag and Drop, Copy and Paste Files" at bounding box center [487, 211] width 134 height 81
click at [487, 195] on div "Select Files to Upload or Drag and Drop, Copy and Paste Files" at bounding box center [487, 211] width 134 height 81
